Goal: Information Seeking & Learning: Learn about a topic

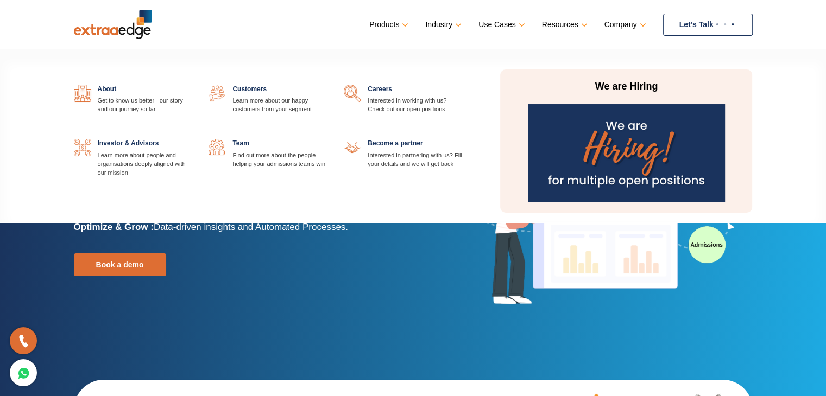
click at [327, 139] on link at bounding box center [327, 139] width 0 height 0
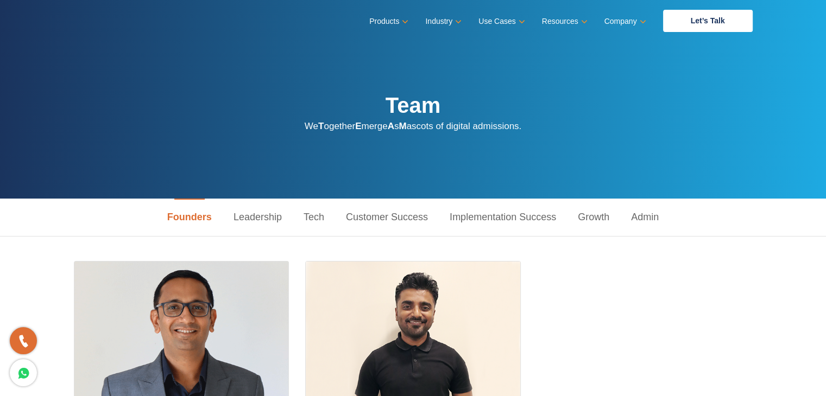
click at [491, 215] on link "Implementation Success" at bounding box center [503, 217] width 128 height 37
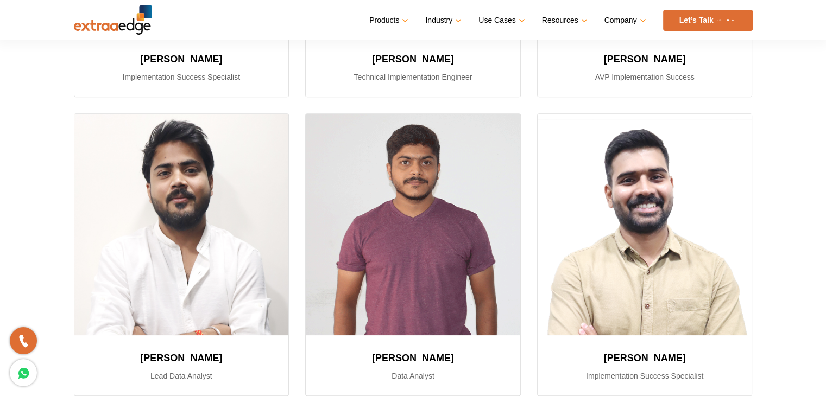
scroll to position [757, 0]
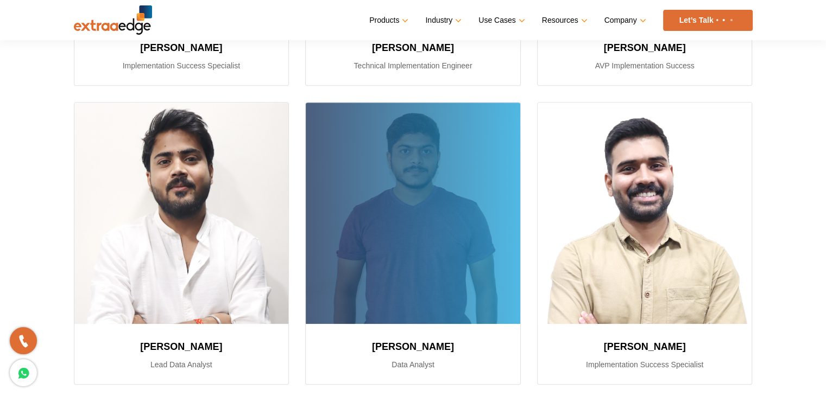
click at [455, 246] on div at bounding box center [413, 214] width 214 height 222
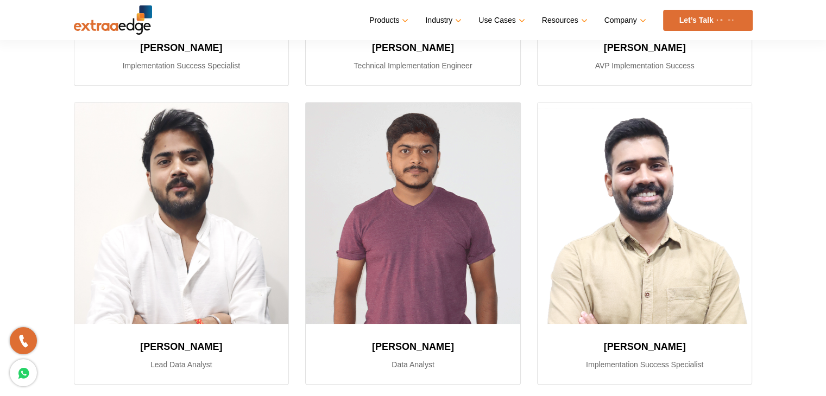
click at [34, 235] on div "[PERSON_NAME] Head Implementation [PERSON_NAME] Implementation Success Engineer" at bounding box center [413, 401] width 826 height 1795
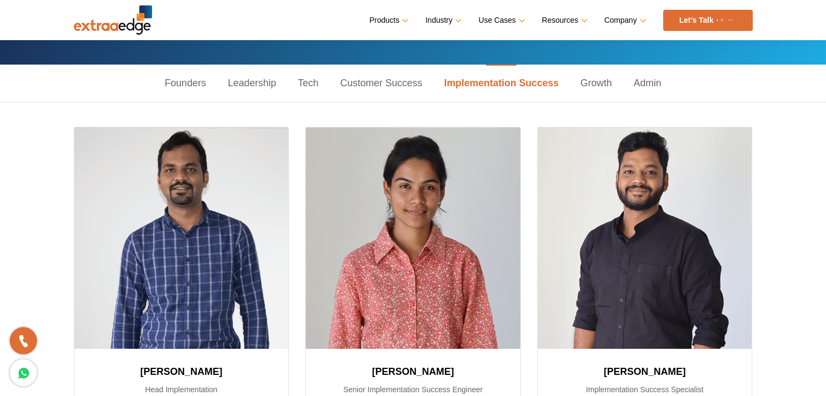
scroll to position [134, 0]
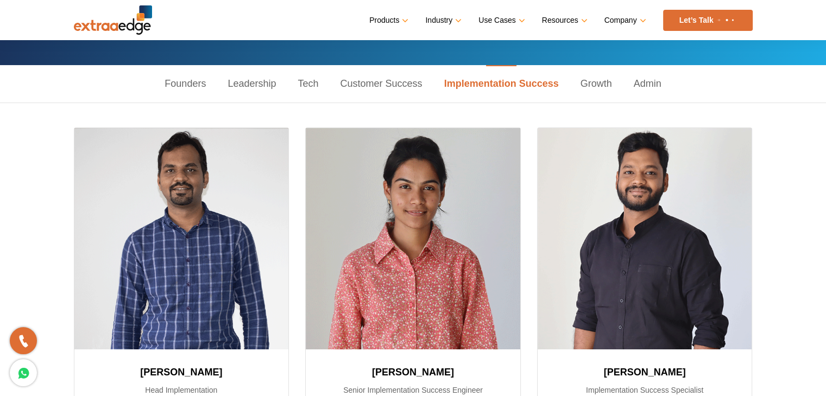
click at [405, 81] on link "Customer Success" at bounding box center [381, 83] width 104 height 37
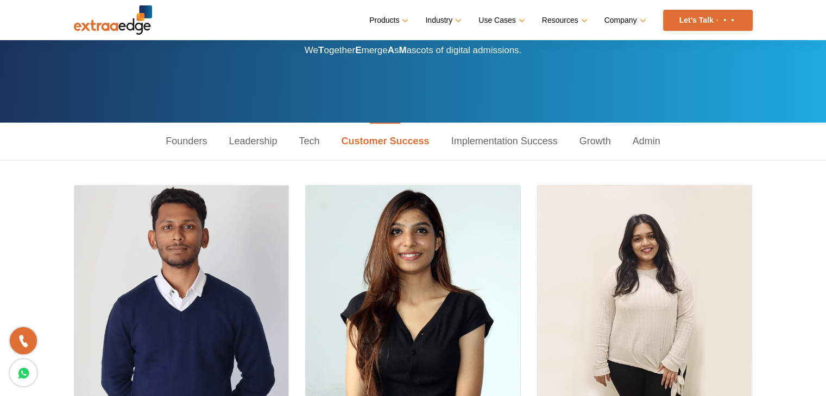
scroll to position [138, 0]
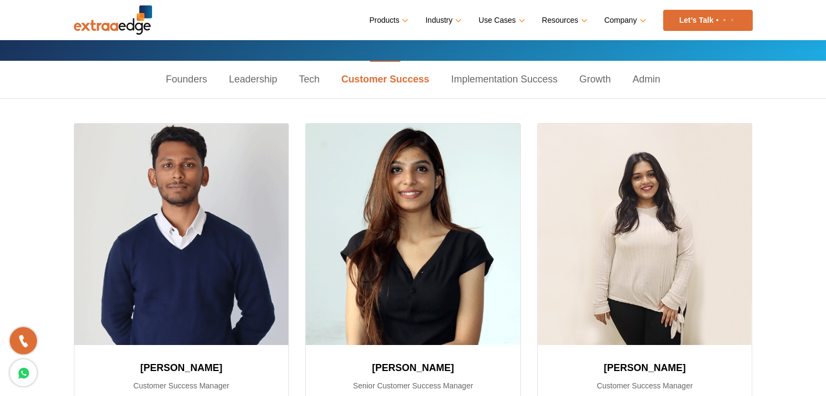
click at [588, 79] on link "Growth" at bounding box center [595, 79] width 53 height 37
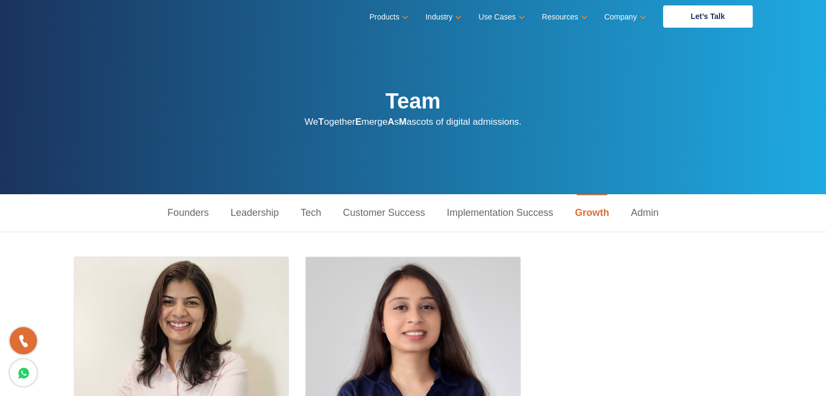
scroll to position [0, 0]
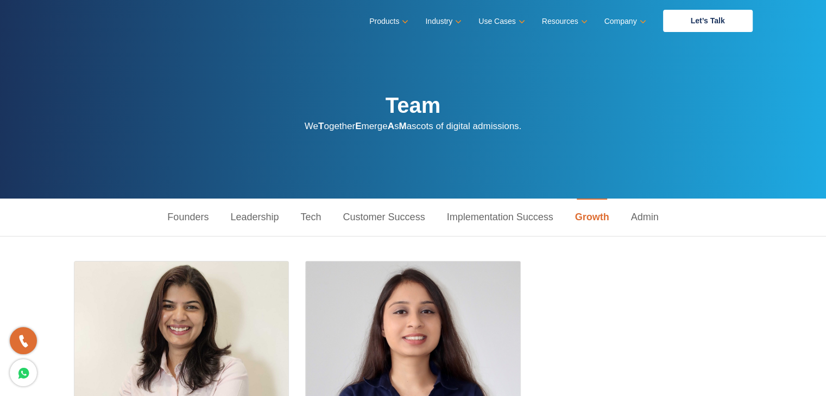
click at [643, 218] on link "Admin" at bounding box center [644, 217] width 49 height 37
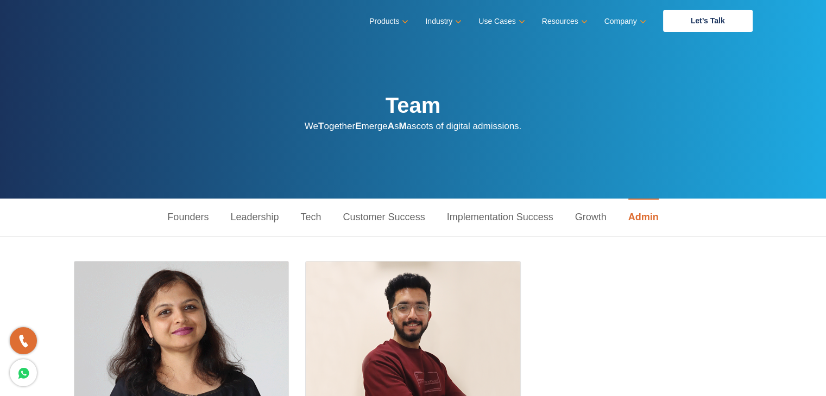
click at [376, 214] on link "Customer Success" at bounding box center [384, 217] width 104 height 37
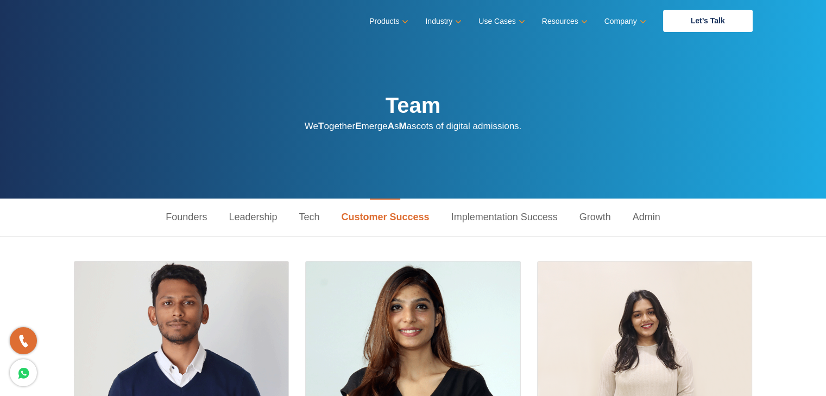
click at [306, 217] on link "Tech" at bounding box center [309, 217] width 42 height 37
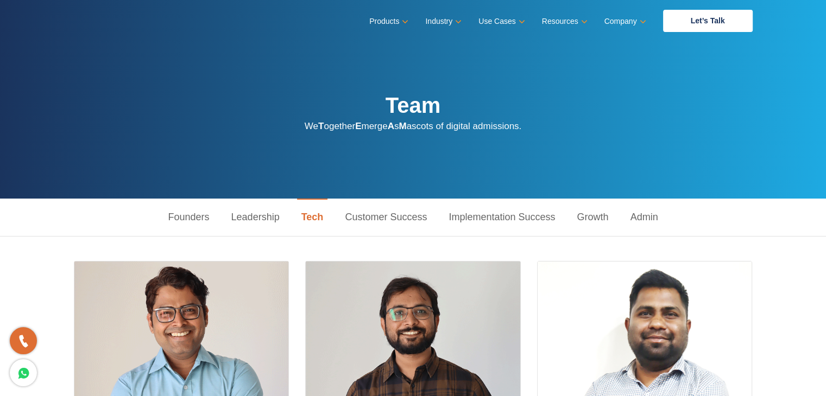
click at [241, 211] on link "Leadership" at bounding box center [255, 217] width 70 height 37
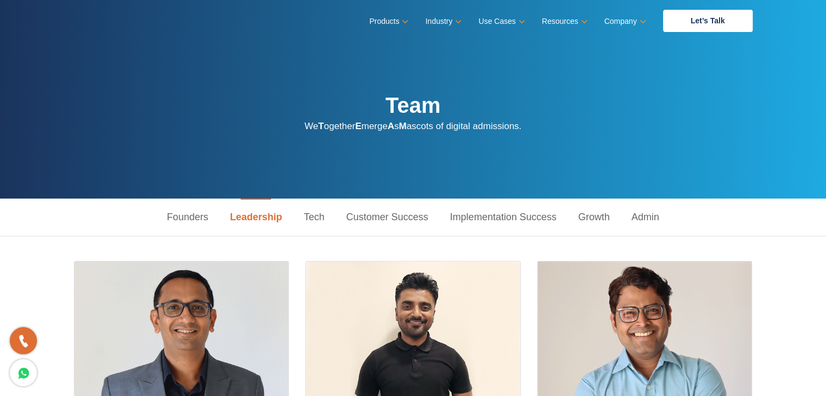
click at [201, 212] on link "Founders" at bounding box center [187, 217] width 63 height 37
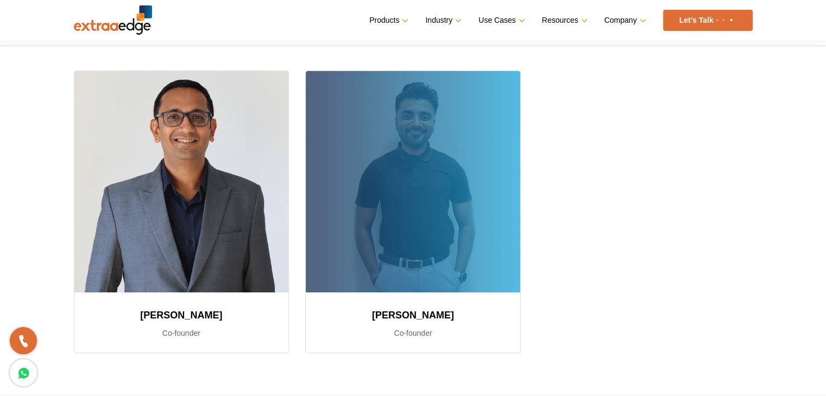
scroll to position [198, 0]
